Goal: Task Accomplishment & Management: Use online tool/utility

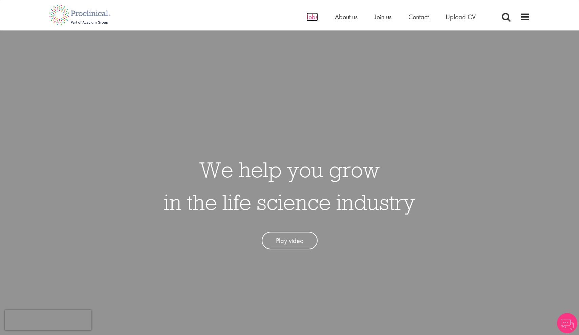
click at [307, 18] on span "Jobs" at bounding box center [312, 17] width 12 height 9
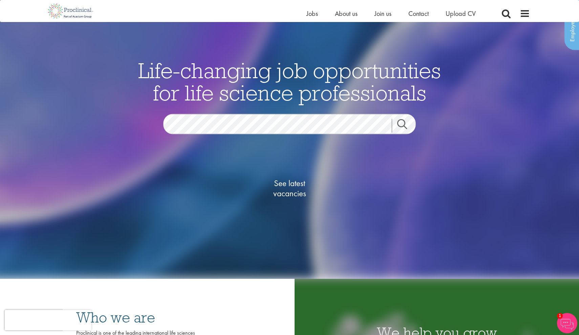
scroll to position [9, 0]
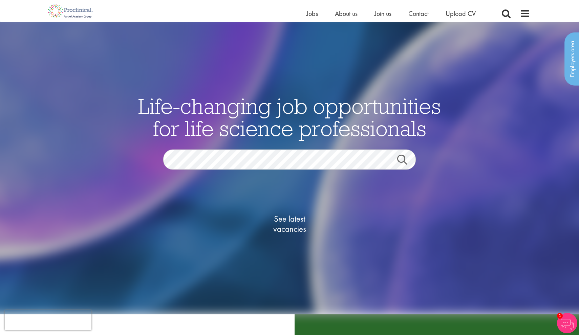
click at [286, 226] on span "See latest vacancies" at bounding box center [290, 224] width 68 height 20
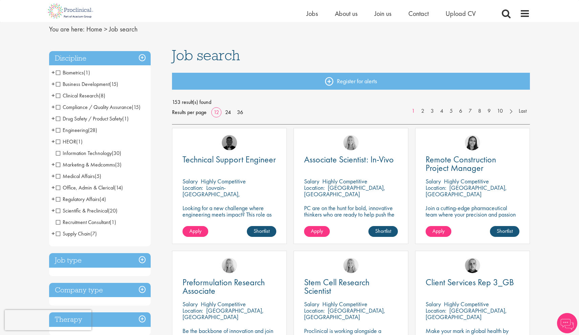
scroll to position [34, 0]
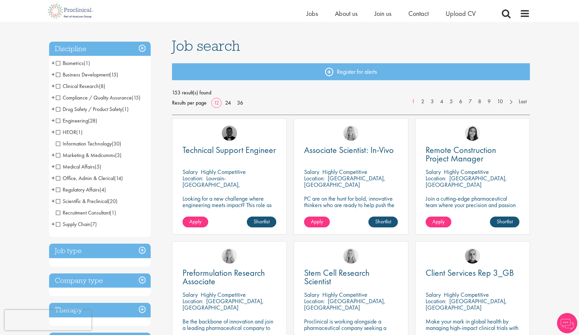
click at [57, 87] on span "Clinical Research" at bounding box center [77, 86] width 43 height 7
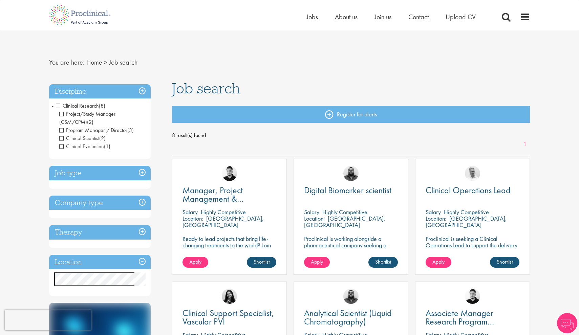
click at [91, 173] on h3 "Job type" at bounding box center [100, 173] width 102 height 15
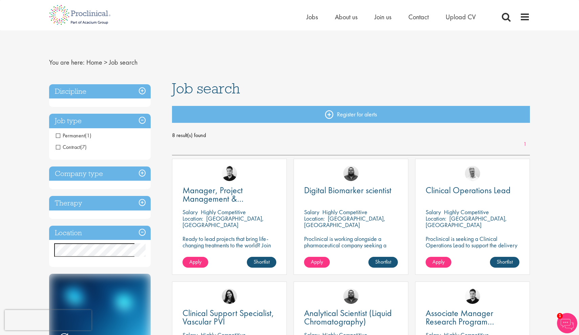
click at [58, 137] on span "Permanent" at bounding box center [70, 135] width 29 height 7
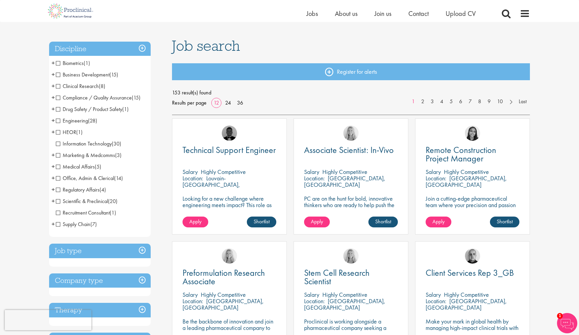
click at [53, 131] on span "+" at bounding box center [52, 132] width 3 height 10
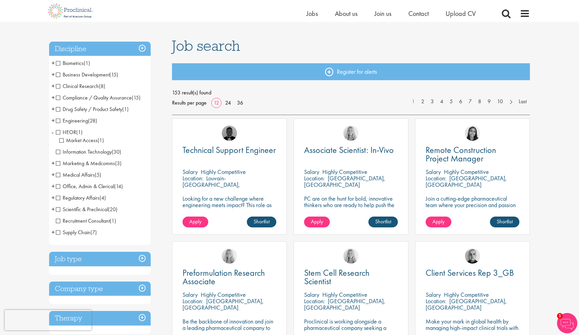
click at [52, 111] on span "+" at bounding box center [52, 109] width 3 height 10
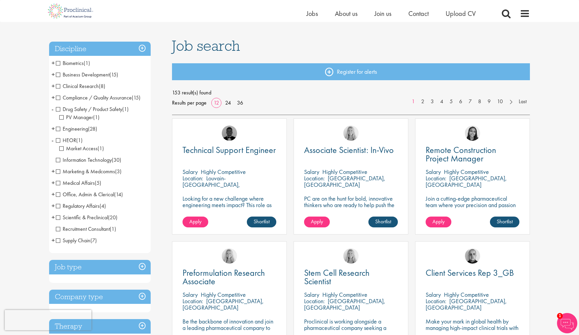
click at [53, 98] on span "+" at bounding box center [52, 97] width 3 height 10
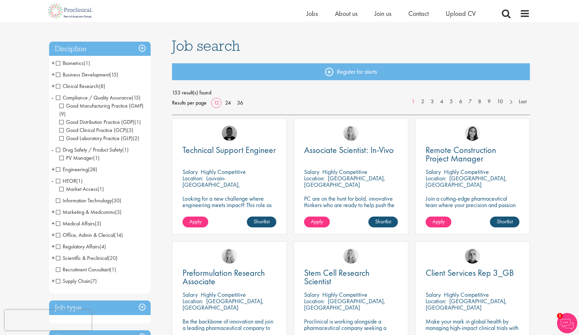
click at [54, 87] on span "+" at bounding box center [52, 86] width 3 height 10
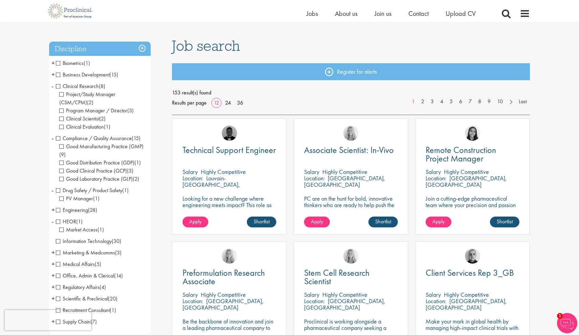
click at [55, 75] on span "+" at bounding box center [52, 74] width 3 height 10
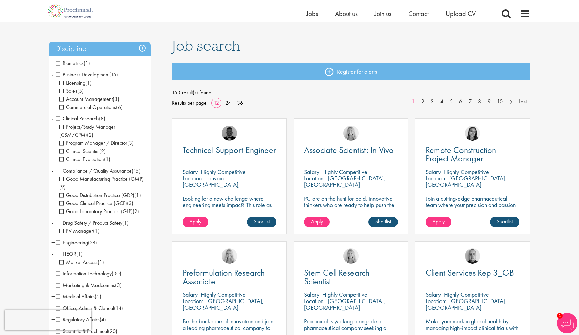
click at [52, 62] on span "+" at bounding box center [52, 63] width 3 height 10
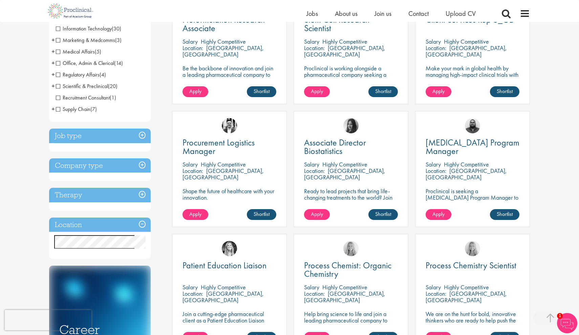
scroll to position [295, 0]
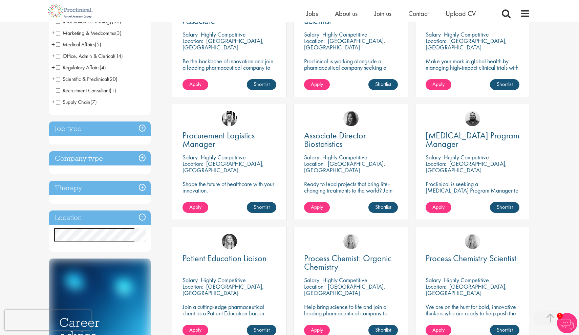
click at [130, 185] on h3 "Therapy" at bounding box center [100, 188] width 102 height 15
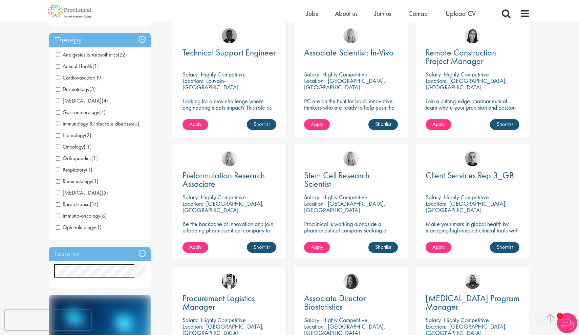
scroll to position [126, 0]
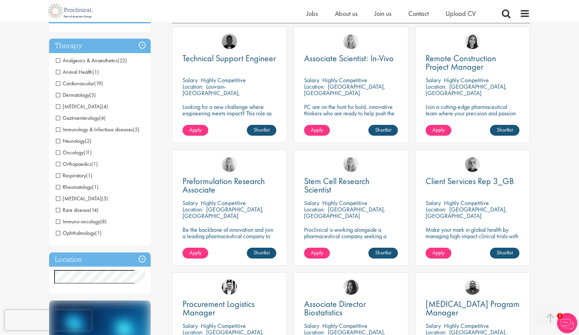
click at [58, 83] on span "Cardiovascular" at bounding box center [75, 83] width 38 height 7
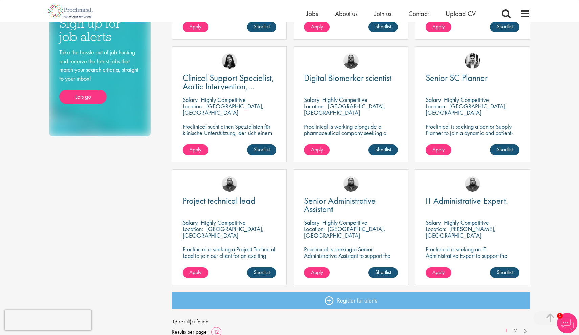
scroll to position [377, 0]
